Goal: Task Accomplishment & Management: Use online tool/utility

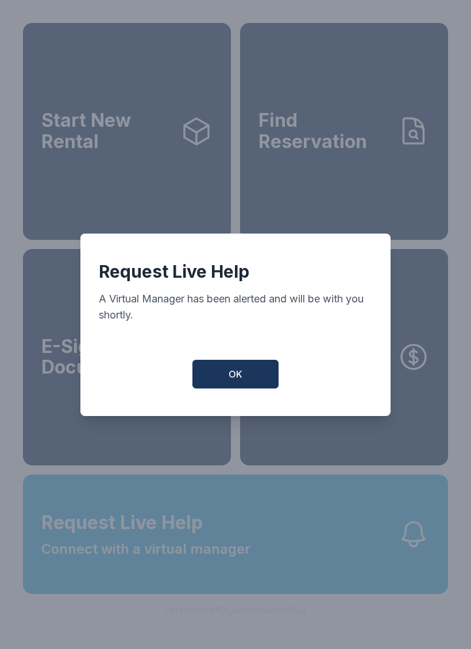
click at [247, 381] on button "OK" at bounding box center [235, 374] width 86 height 29
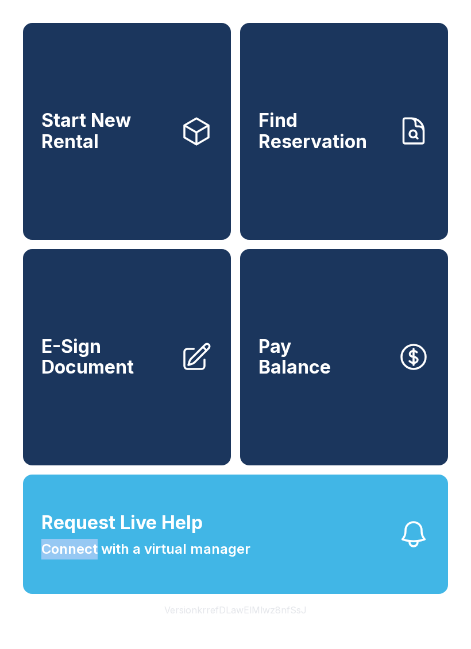
click at [317, 590] on button "Request Live Help Connect with a virtual manager" at bounding box center [235, 534] width 425 height 119
click at [207, 559] on span "Request Live Help Connect with a virtual manager" at bounding box center [145, 534] width 209 height 51
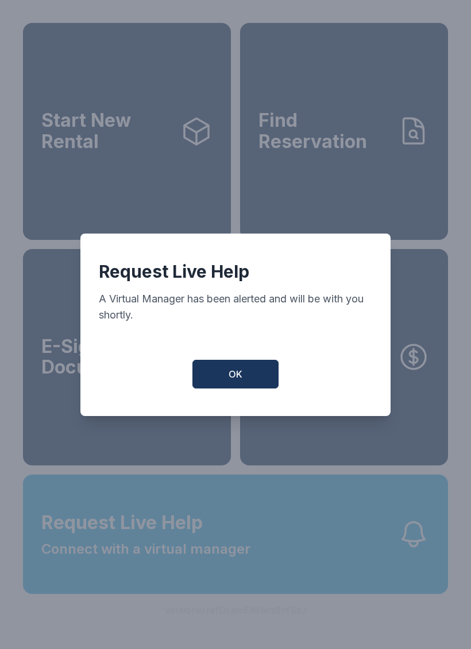
click at [238, 381] on span "OK" at bounding box center [235, 374] width 14 height 14
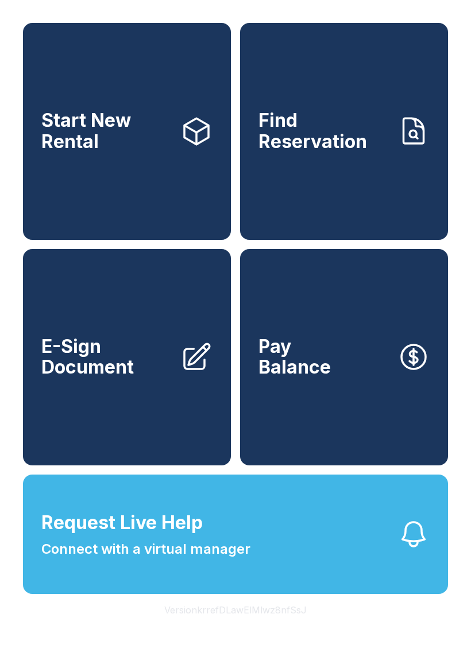
click at [210, 559] on span "Request Live Help Connect with a virtual manager" at bounding box center [145, 534] width 209 height 51
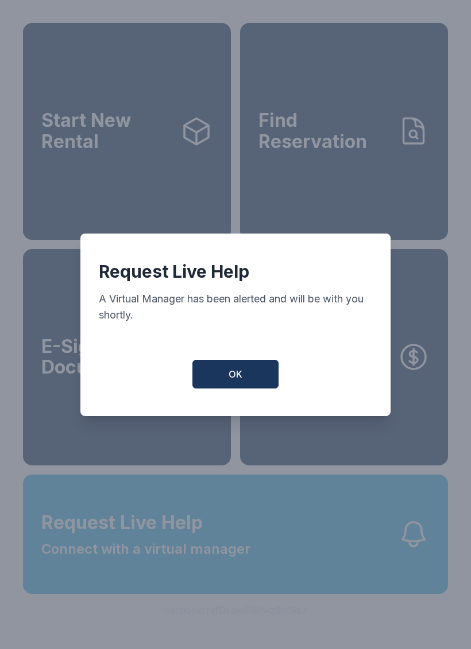
click at [239, 381] on span "OK" at bounding box center [235, 374] width 14 height 14
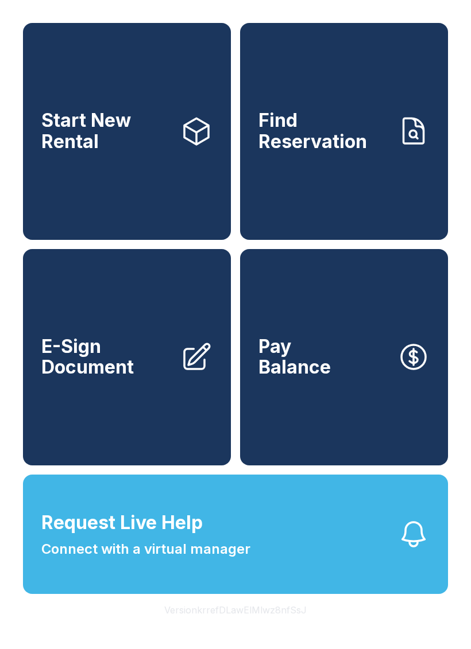
click at [141, 378] on span "E-Sign Document" at bounding box center [106, 357] width 130 height 42
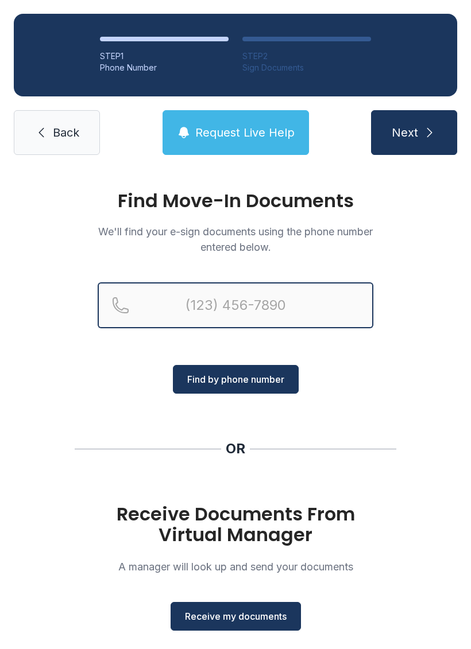
click at [206, 313] on input "Reservation phone number" at bounding box center [236, 305] width 276 height 46
type input "[PHONE_NUMBER]"
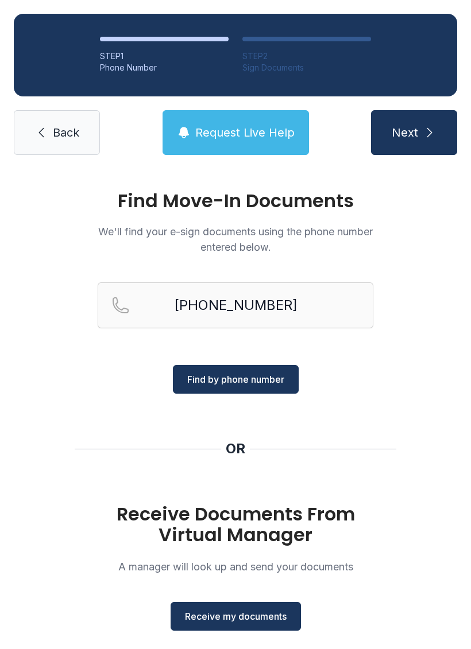
click at [263, 378] on span "Find by phone number" at bounding box center [235, 380] width 97 height 14
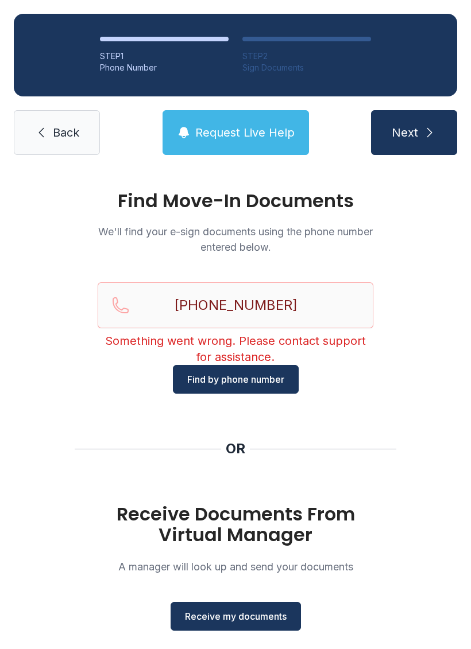
click at [254, 378] on span "Find by phone number" at bounding box center [235, 380] width 97 height 14
click at [51, 154] on link "Back" at bounding box center [57, 132] width 86 height 45
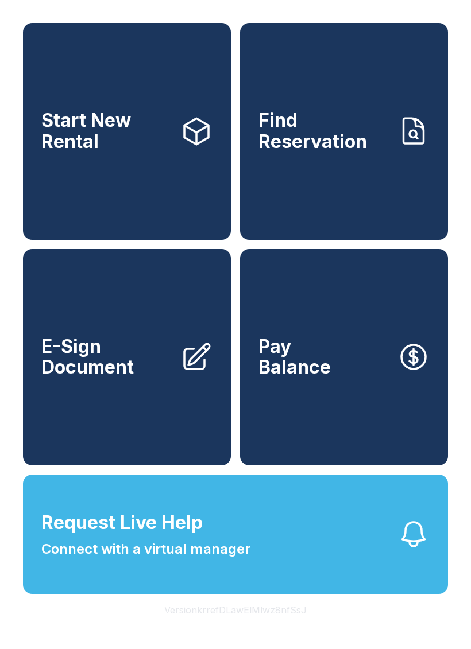
click at [336, 567] on button "Request Live Help Connect with a virtual manager" at bounding box center [235, 534] width 425 height 119
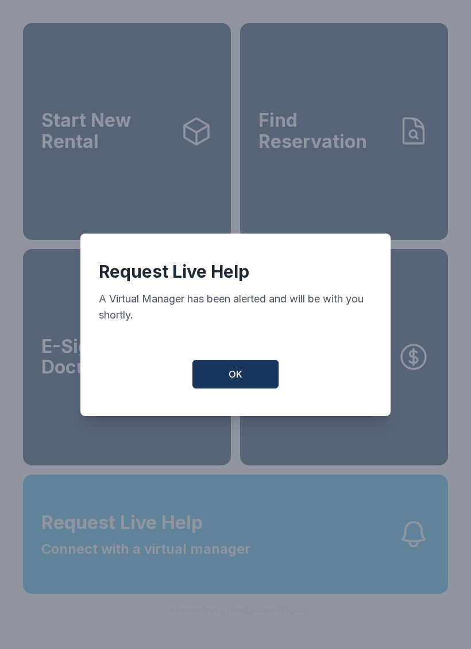
click at [270, 368] on button "OK" at bounding box center [235, 374] width 86 height 29
